Goal: Find specific page/section: Find specific page/section

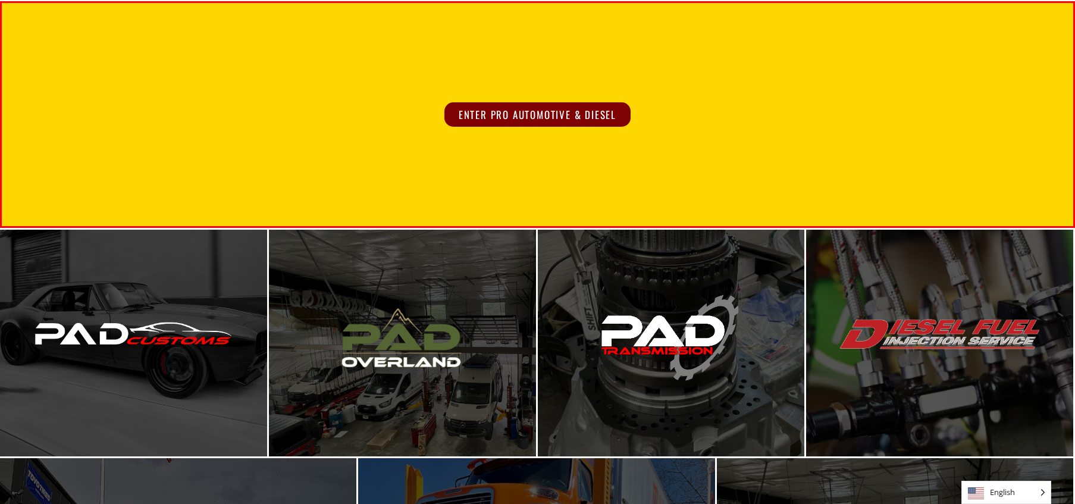
scroll to position [136, 0]
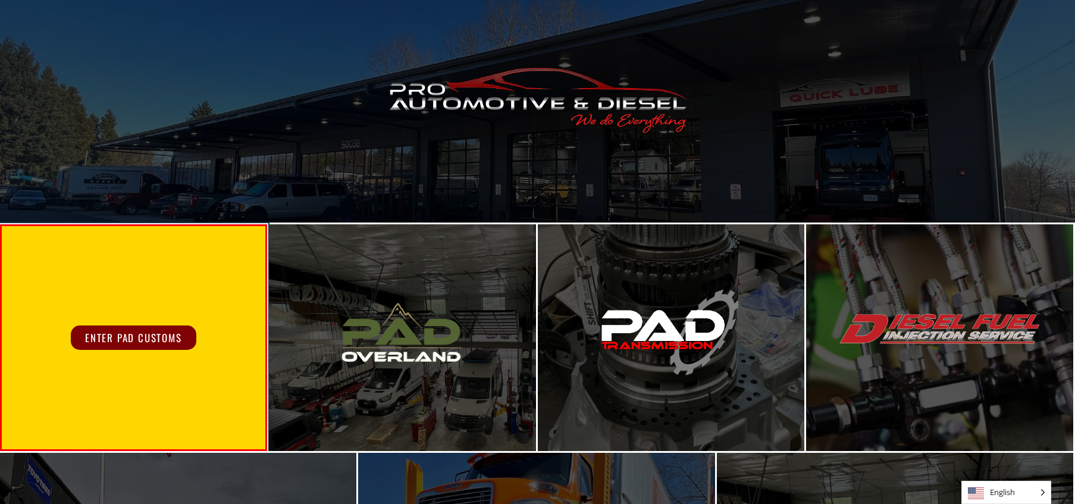
click at [180, 303] on div "Enter PAD Customs" at bounding box center [134, 337] width 264 height 223
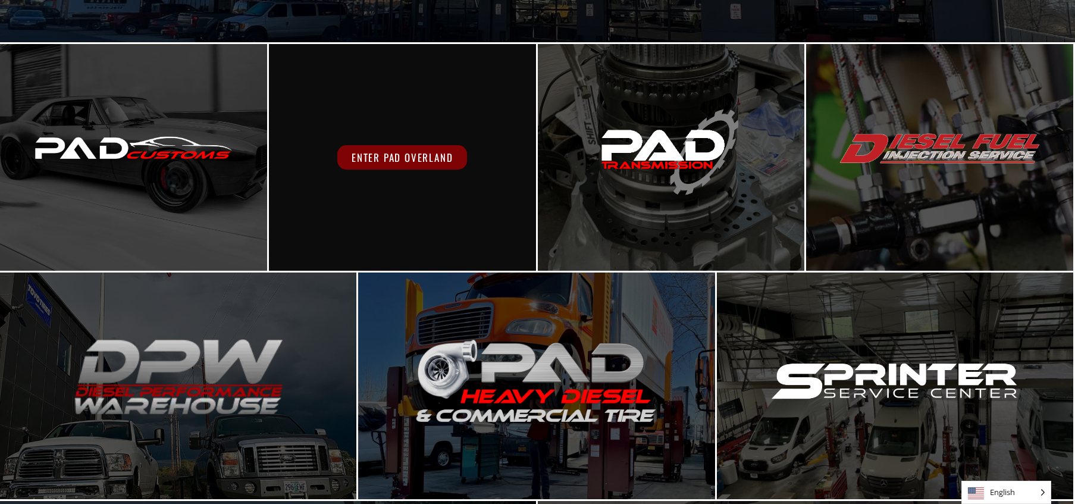
scroll to position [319, 0]
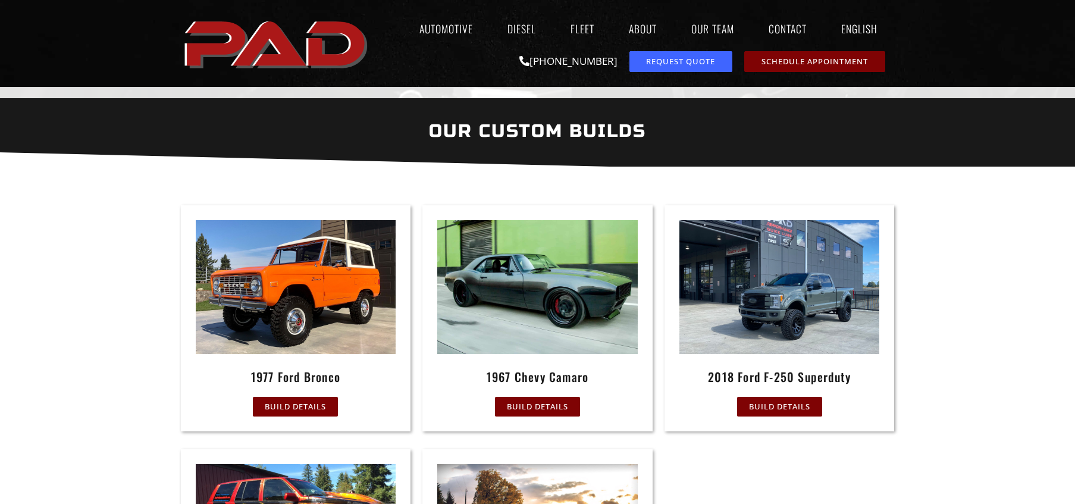
scroll to position [403, 0]
